Goal: Task Accomplishment & Management: Complete application form

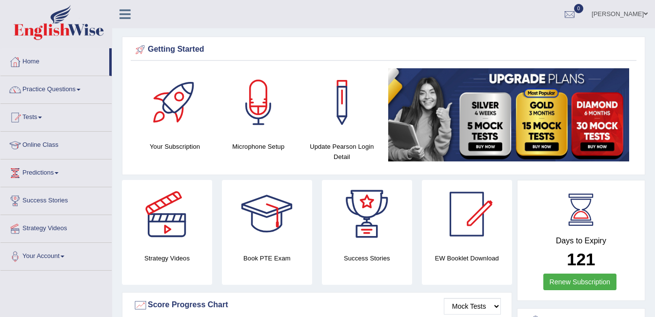
click at [31, 142] on link "Online Class" at bounding box center [55, 144] width 111 height 24
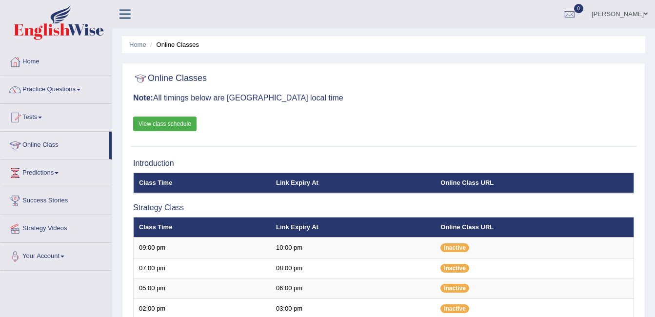
click at [448, 94] on h3 "Note: All timings below are Melbourne local time" at bounding box center [383, 98] width 501 height 9
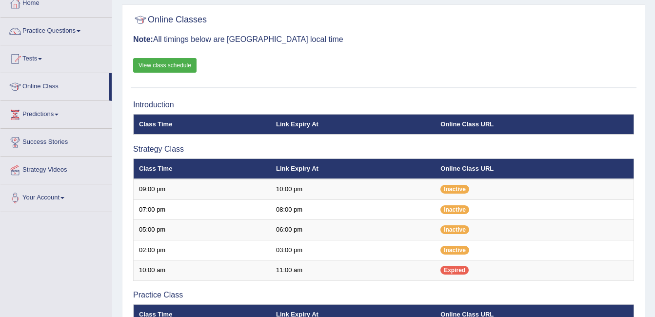
scroll to position [78, 0]
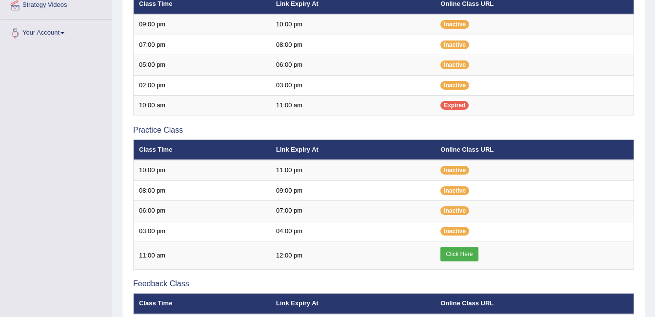
scroll to position [237, 0]
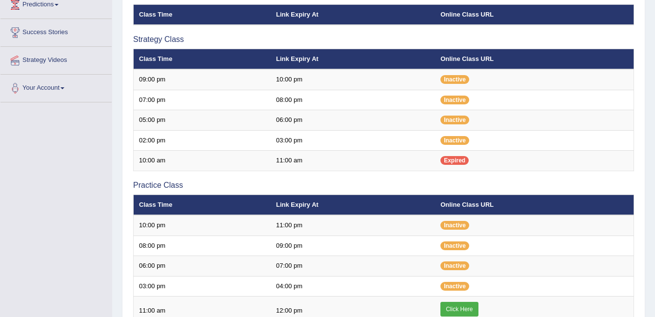
scroll to position [159, 0]
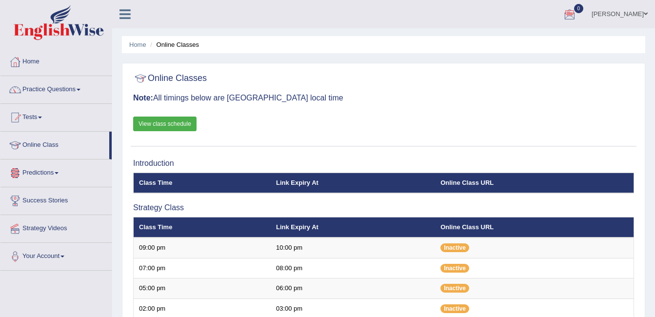
click at [182, 121] on link "View class schedule" at bounding box center [164, 124] width 63 height 15
click at [635, 14] on link "ambika sharma" at bounding box center [619, 12] width 71 height 25
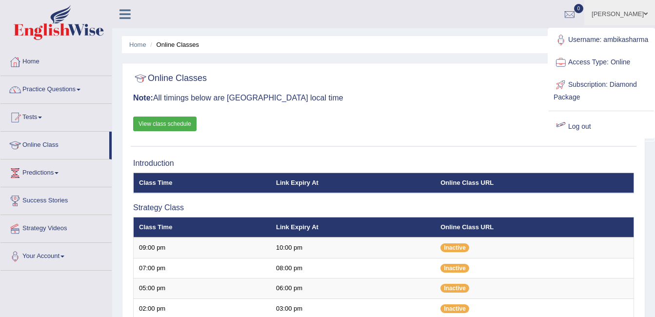
click at [598, 136] on link "Log out" at bounding box center [600, 127] width 105 height 22
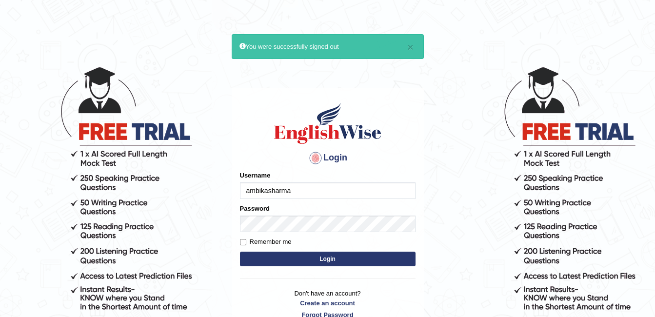
click at [305, 193] on input "ambikasharma" at bounding box center [328, 190] width 176 height 17
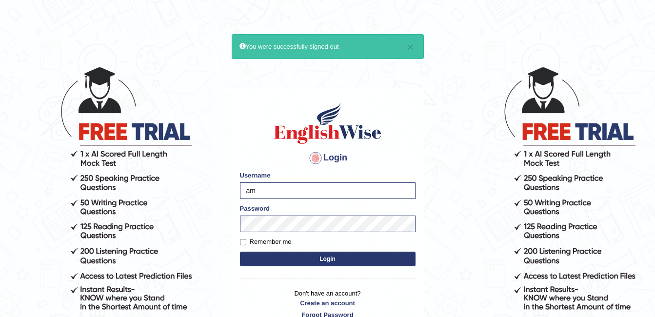
type input "a"
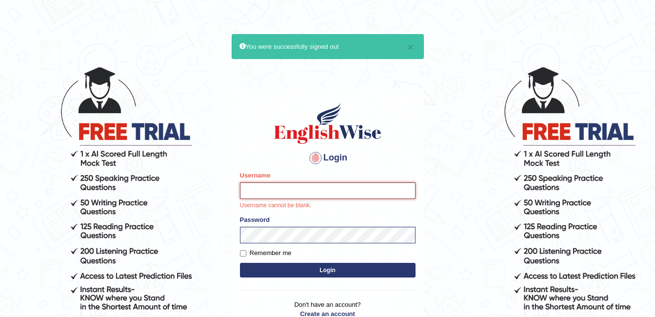
click at [274, 189] on input "Username" at bounding box center [328, 190] width 176 height 17
type input "sk247289"
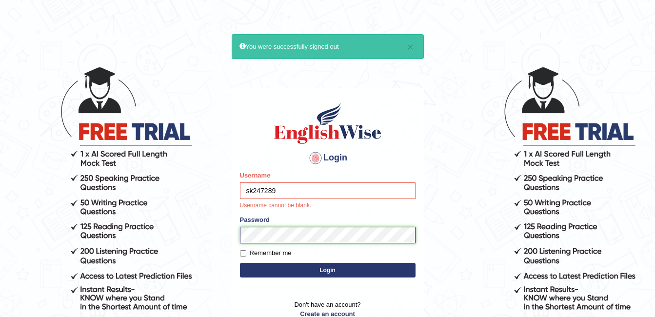
click at [281, 235] on form "Please fix the following errors: Username sk247289 Username cannot be blank. Pa…" at bounding box center [328, 225] width 176 height 109
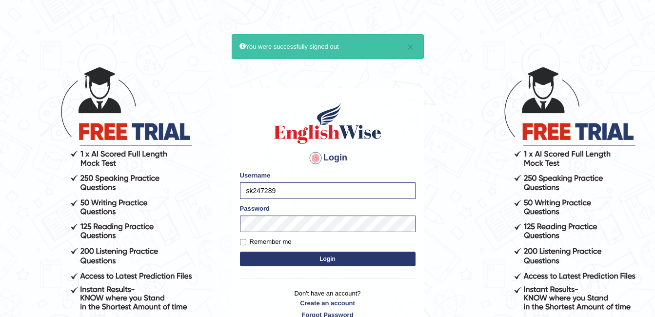
click at [328, 256] on button "Login" at bounding box center [328, 259] width 176 height 15
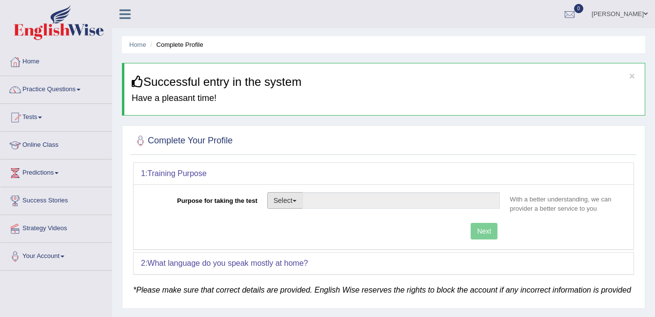
click at [294, 201] on span "button" at bounding box center [295, 201] width 4 height 2
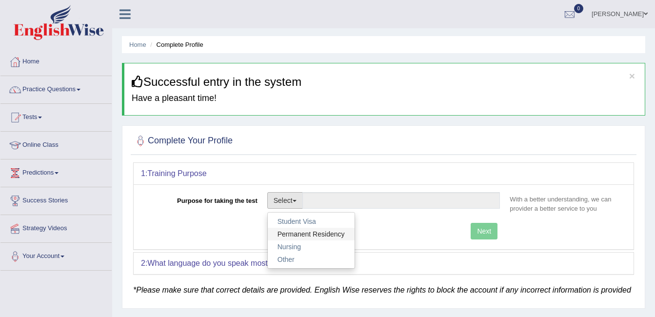
click at [297, 233] on link "Permanent Residency" at bounding box center [311, 234] width 87 height 13
type input "Permanent Residency"
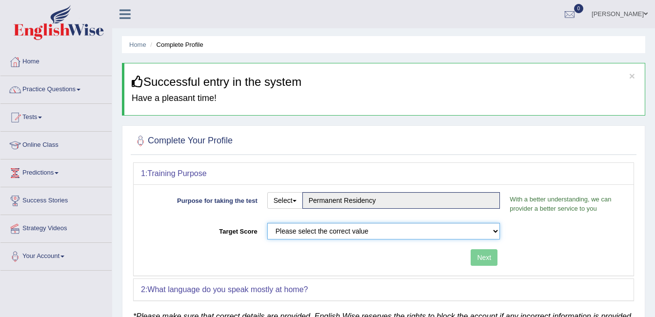
click at [347, 233] on select "Please select the correct value 50 (6 bands) 58 (6.5 bands) 65 (7 bands) 79 (8 …" at bounding box center [383, 231] width 233 height 17
select select "79"
click at [267, 223] on select "Please select the correct value 50 (6 bands) 58 (6.5 bands) 65 (7 bands) 79 (8 …" at bounding box center [383, 231] width 233 height 17
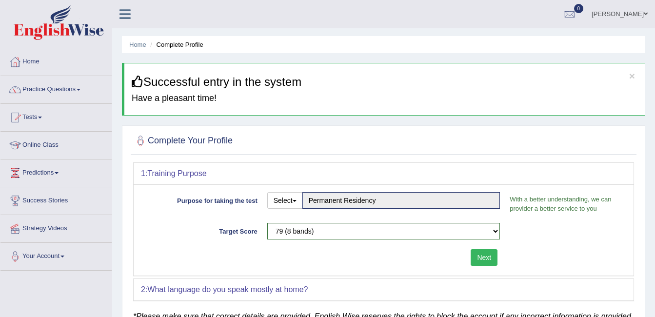
click at [489, 257] on button "Next" at bounding box center [483, 257] width 27 height 17
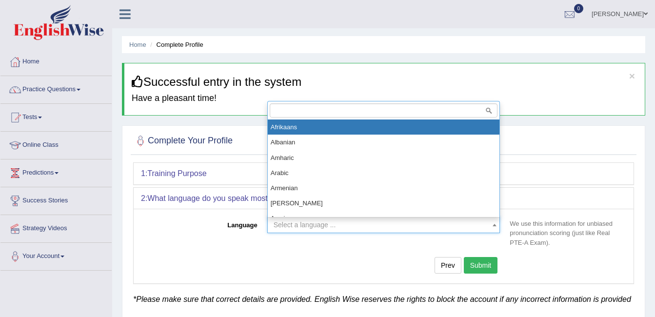
click at [403, 227] on span "Select a language ..." at bounding box center [381, 225] width 215 height 10
click at [337, 108] on input "search" at bounding box center [384, 110] width 228 height 14
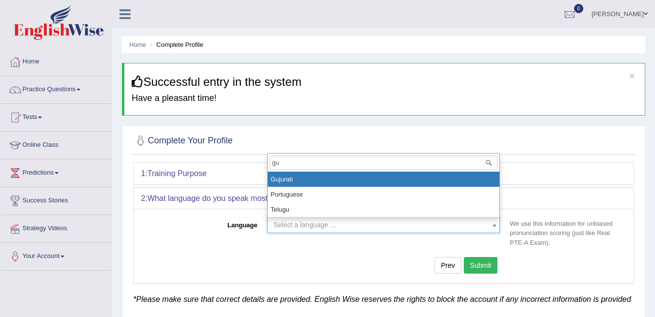
type input "gu"
select select "Gujurati"
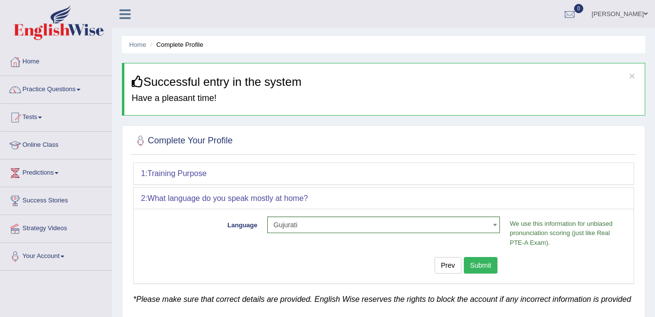
click at [482, 267] on button "Submit" at bounding box center [481, 265] width 34 height 17
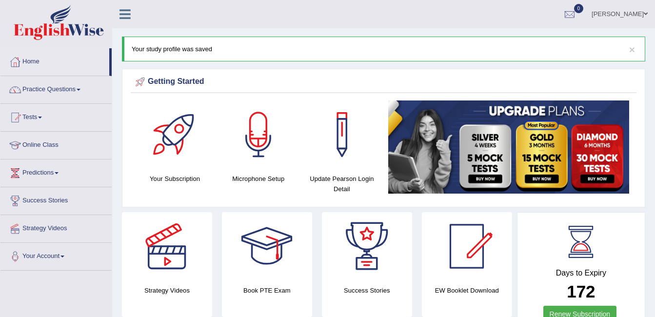
click at [46, 146] on link "Online Class" at bounding box center [55, 144] width 111 height 24
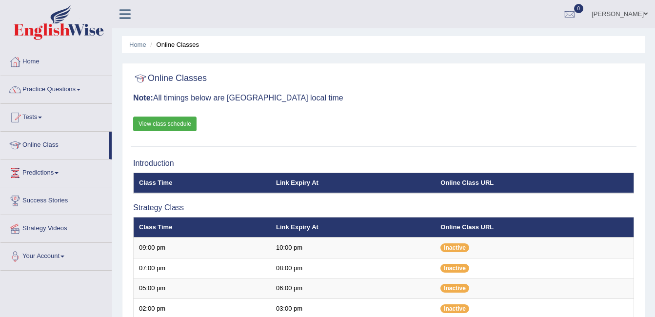
click at [626, 12] on link "kaushal Sharma" at bounding box center [619, 12] width 71 height 25
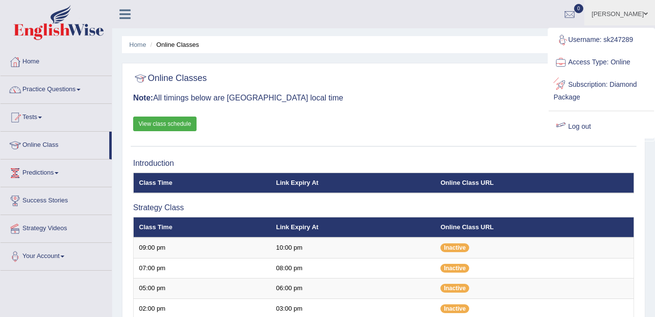
click at [581, 118] on link "Log out" at bounding box center [600, 127] width 105 height 22
